Goal: Find specific page/section: Find specific page/section

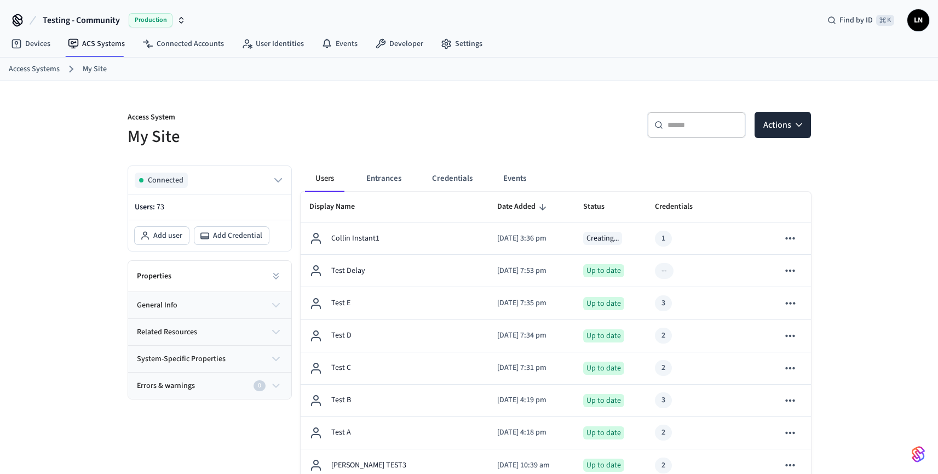
click at [213, 64] on ol "Access Systems My Site" at bounding box center [474, 69] width 930 height 14
click at [438, 188] on button "Credentials" at bounding box center [452, 178] width 58 height 26
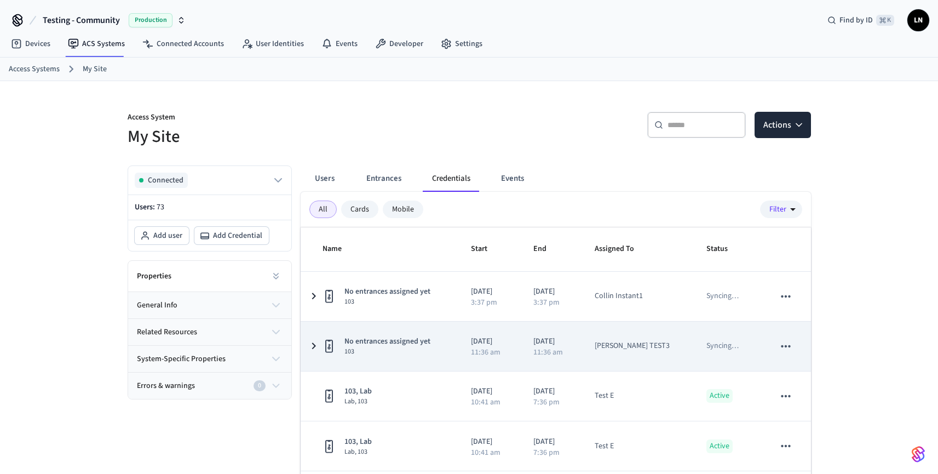
click at [371, 327] on td "No entrances assigned yet 103" at bounding box center [379, 346] width 157 height 49
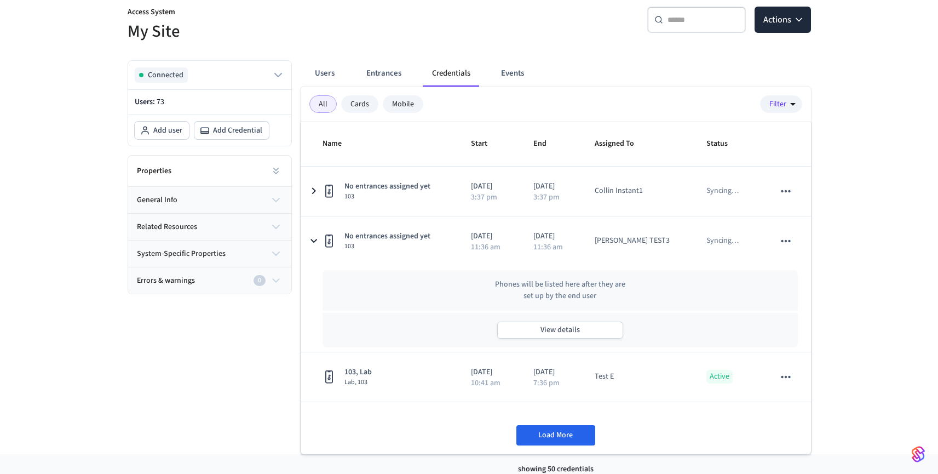
scroll to position [107, 0]
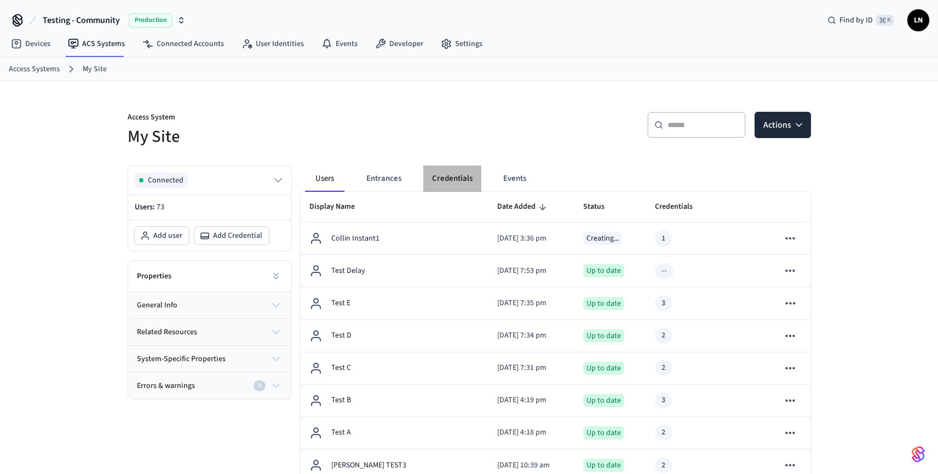
click at [436, 188] on button "Credentials" at bounding box center [452, 178] width 58 height 26
